Goal: Task Accomplishment & Management: Complete application form

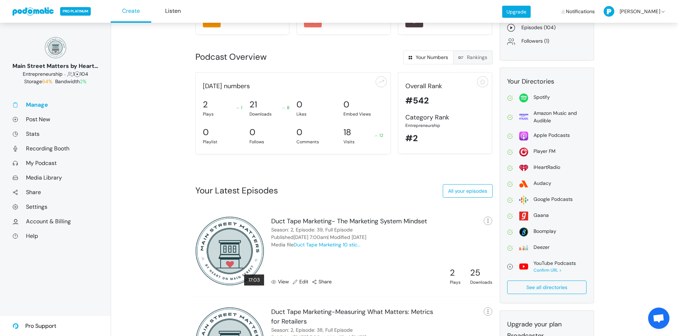
scroll to position [116, 0]
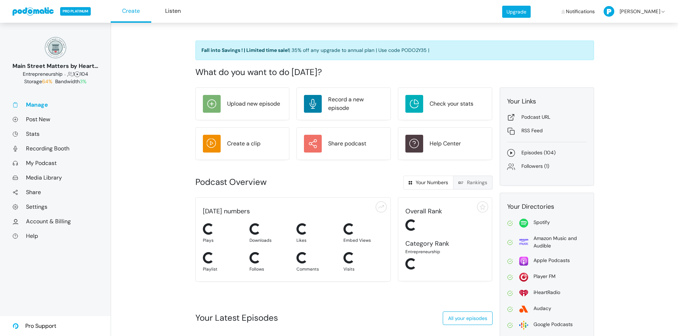
scroll to position [116, 0]
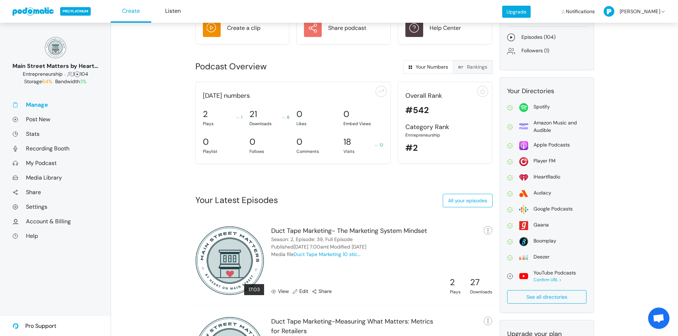
click at [279, 293] on link "View" at bounding box center [280, 291] width 18 height 7
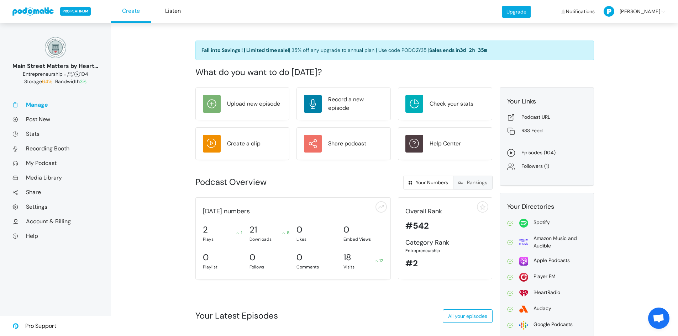
scroll to position [9, 0]
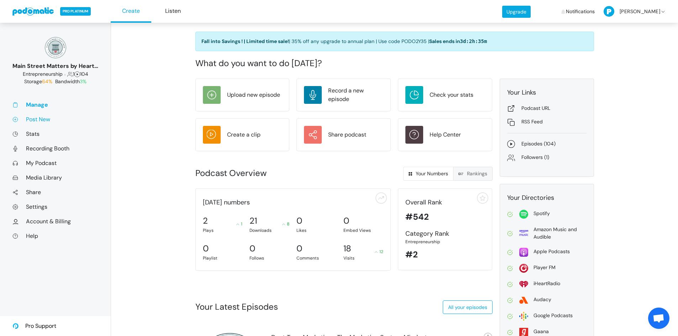
click at [39, 122] on link "Post New" at bounding box center [55, 119] width 86 height 7
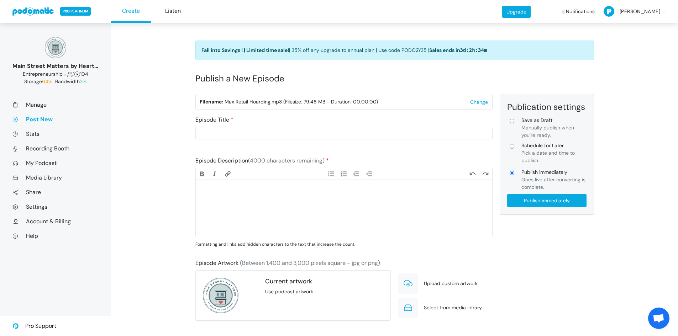
click at [227, 216] on trix-editor at bounding box center [344, 208] width 296 height 57
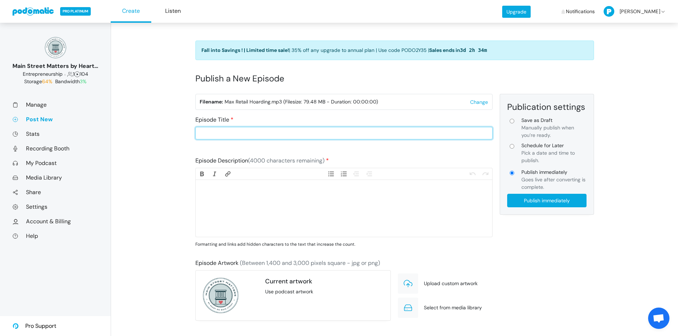
click at [221, 136] on input "Episode Title" at bounding box center [343, 133] width 297 height 12
type input "h"
type input "What We Hoard and Why with Melodie van der Baan"
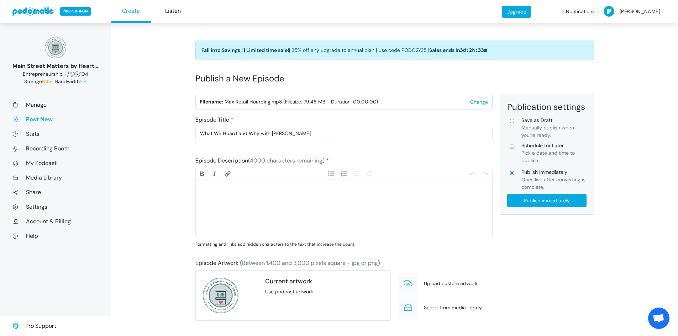
click at [264, 197] on trix-editor at bounding box center [344, 208] width 296 height 57
paste trix-editor "<div>Have you ever wondered why certain items linger in your stockroom despite …"
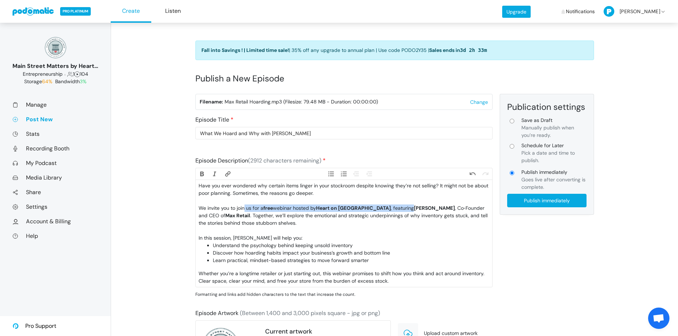
drag, startPoint x: 393, startPoint y: 207, endPoint x: 245, endPoint y: 208, distance: 147.2
click at [245, 208] on div "We invite you to join us for a free webinar hosted by Heart on Main Street , fe…" at bounding box center [343, 216] width 290 height 22
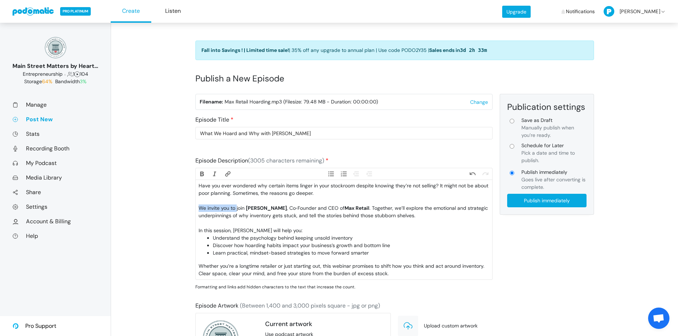
drag, startPoint x: 237, startPoint y: 208, endPoint x: 195, endPoint y: 206, distance: 41.7
click at [196, 206] on trix-editor "Have you ever wondered why certain items linger in your stockroom despite knowi…" at bounding box center [344, 229] width 296 height 99
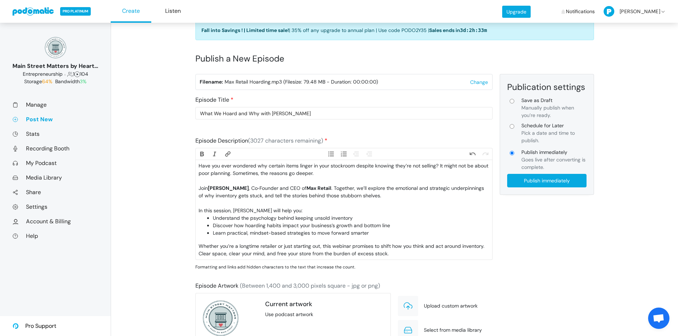
scroll to position [27, 0]
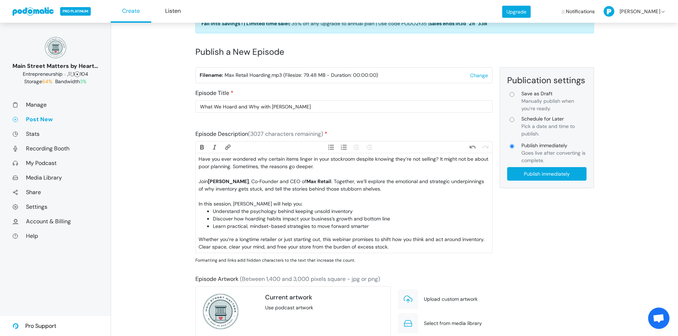
click at [343, 239] on div "Whether you’re a longtime retailer or just starting out, this webinar promises …" at bounding box center [343, 243] width 290 height 15
click at [386, 248] on div "Whether you’re a longtime retailer or just starting out, this promises to shift…" at bounding box center [343, 243] width 290 height 15
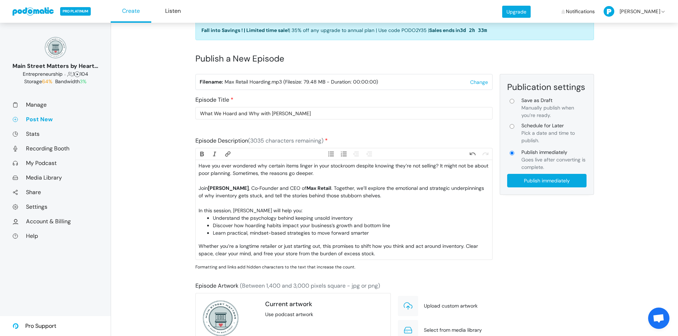
scroll to position [18, 0]
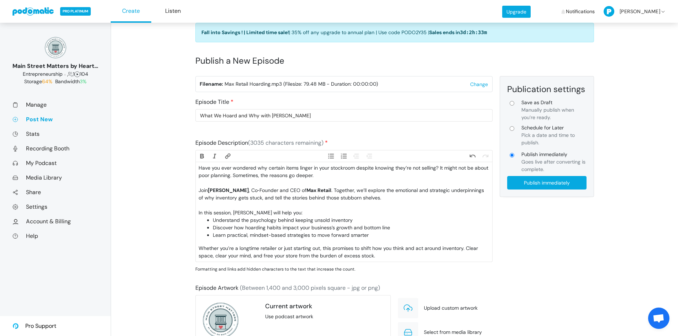
click at [222, 213] on div "In this session, Melodie will help you:" at bounding box center [343, 212] width 290 height 7
type trix-editor "<div>Have you ever wondered why certain items linger in your stockroom despite …"
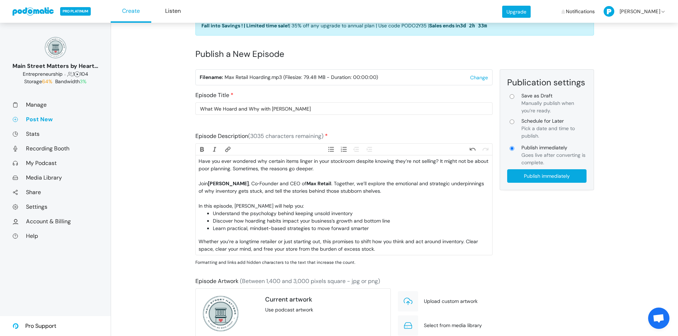
scroll to position [27, 0]
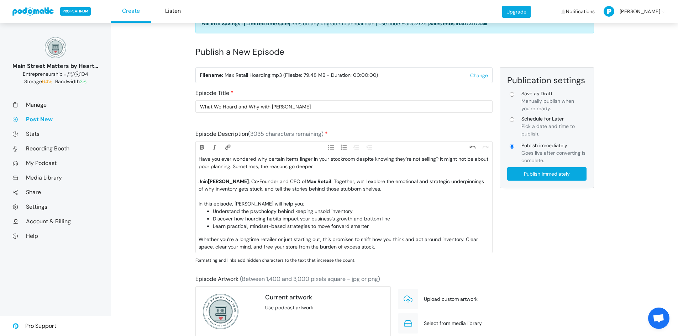
click at [384, 248] on div "Whether you’re a longtime retailer or just starting out, this promises to shift…" at bounding box center [343, 243] width 290 height 15
click at [215, 181] on strong "Melodie van der Baan" at bounding box center [228, 181] width 41 height 6
drag, startPoint x: 217, startPoint y: 182, endPoint x: 310, endPoint y: 223, distance: 101.2
click at [310, 223] on li "Learn practical, mindset-based strategies to move forward smarter" at bounding box center [351, 226] width 276 height 7
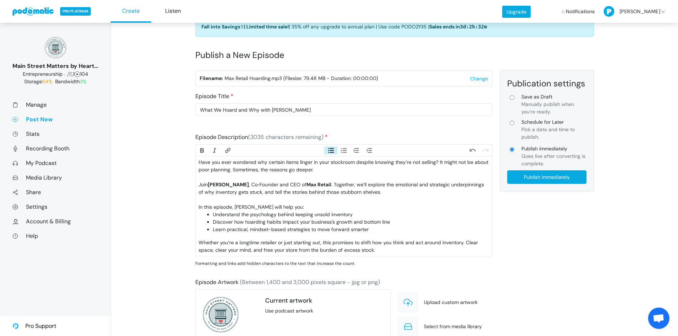
scroll to position [10, 0]
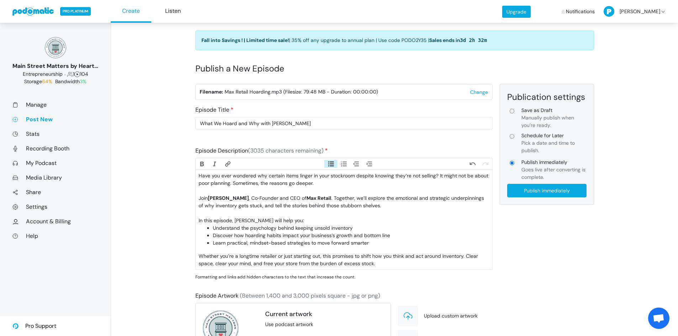
click at [512, 137] on input "Schedule for Later Pick a date and time to publish." at bounding box center [511, 136] width 5 height 5
radio input "true"
type input "Schedule for Later"
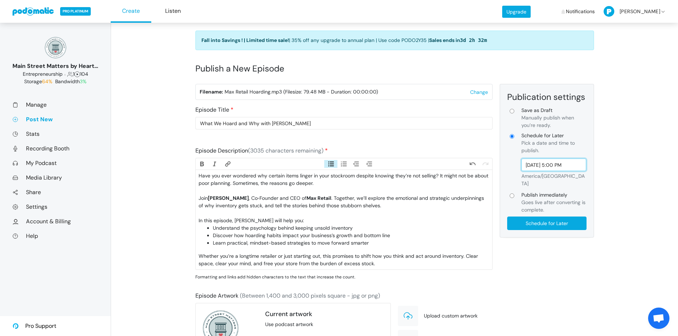
click at [558, 164] on input "Sep 26, 2025 5:00 PM" at bounding box center [553, 165] width 65 height 12
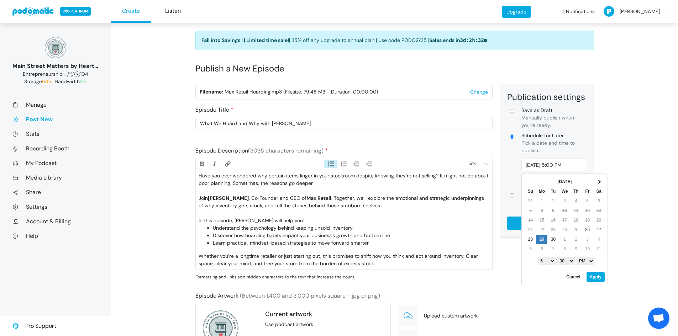
click at [551, 260] on select "1 2 3 4 5 6 7 8 9 10 11 12" at bounding box center [546, 261] width 18 height 8
click at [589, 260] on select "AM PM" at bounding box center [585, 261] width 18 height 8
click at [589, 278] on button "Apply" at bounding box center [595, 277] width 18 height 10
type input "Sep 29, 2025 7:00 AM"
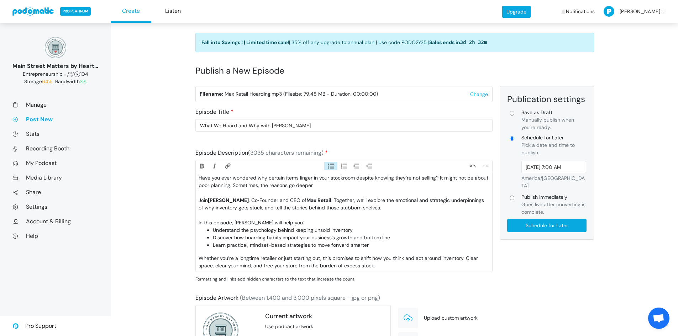
scroll to position [9, 0]
click at [524, 218] on input "Schedule for Later" at bounding box center [546, 225] width 79 height 14
type input "Schedule for Later"
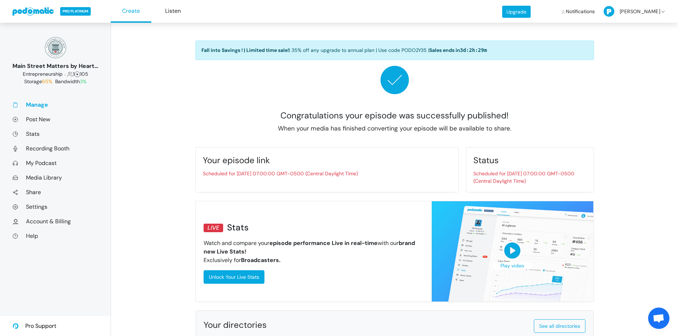
click at [36, 13] on link at bounding box center [33, 11] width 42 height 9
